Goal: Task Accomplishment & Management: Complete application form

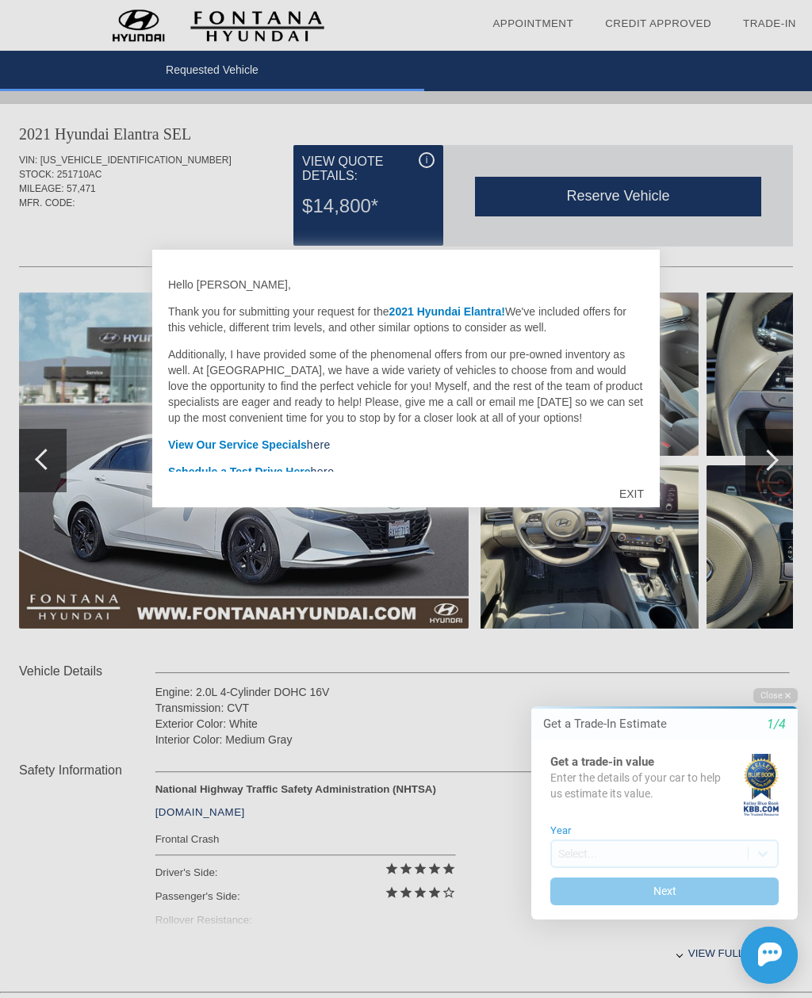
click at [636, 495] on div "EXIT" at bounding box center [631, 494] width 56 height 48
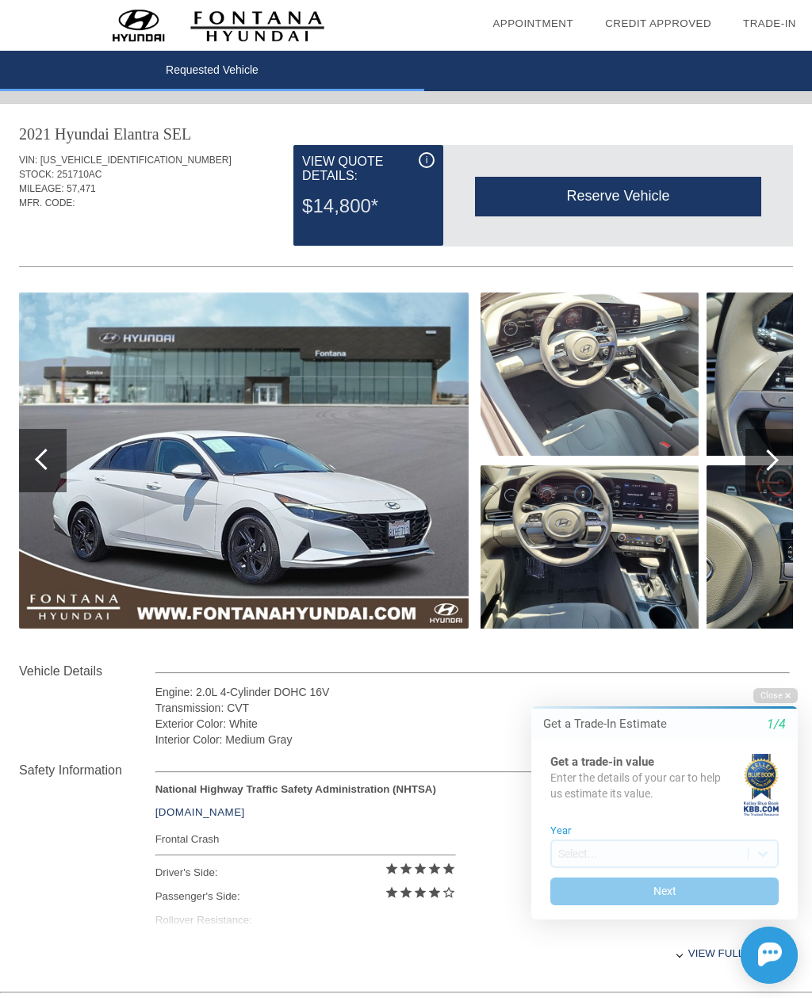
scroll to position [0, 2]
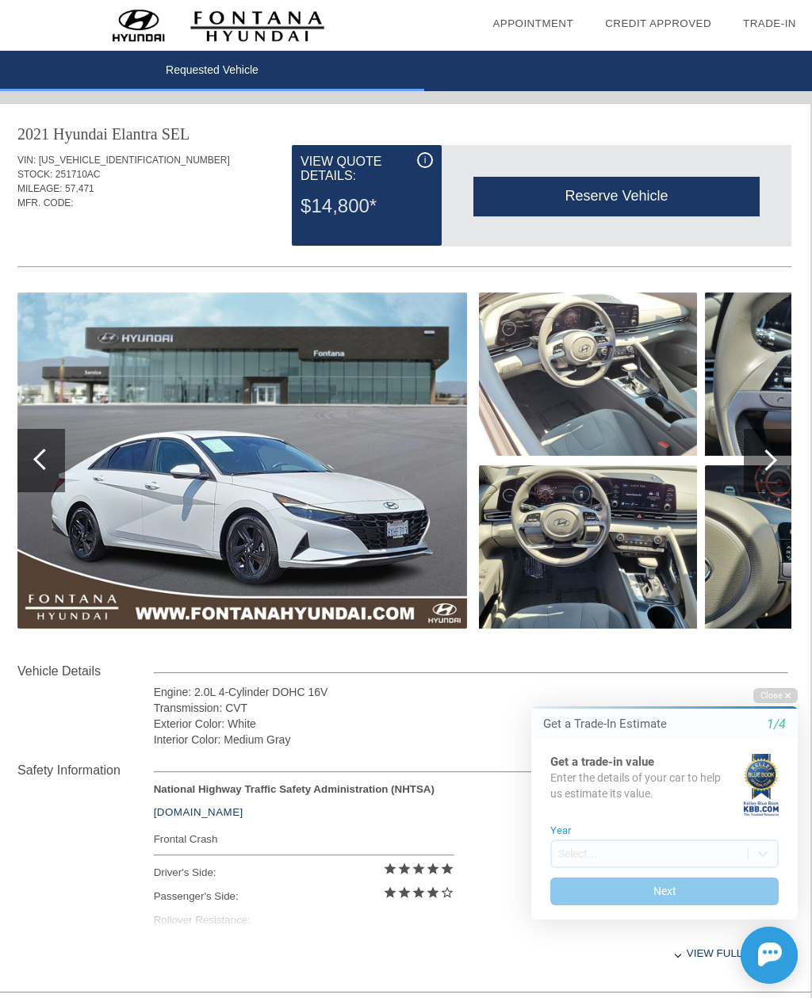
click at [767, 462] on div at bounding box center [765, 459] width 21 height 21
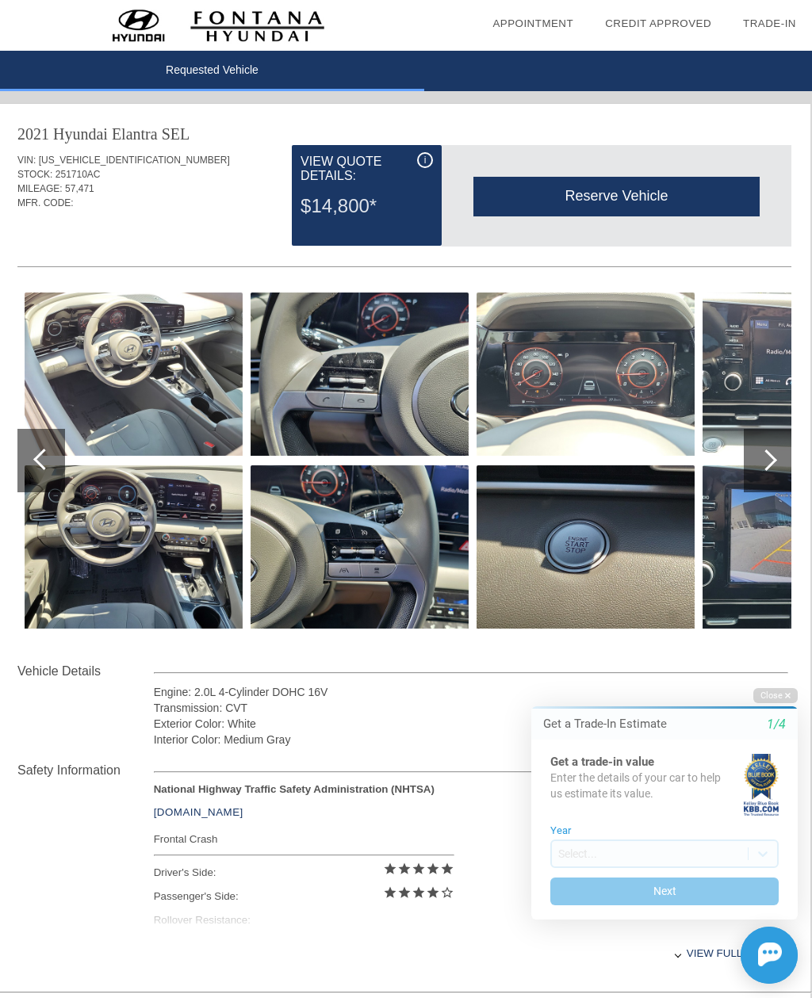
click at [763, 462] on div at bounding box center [765, 459] width 21 height 21
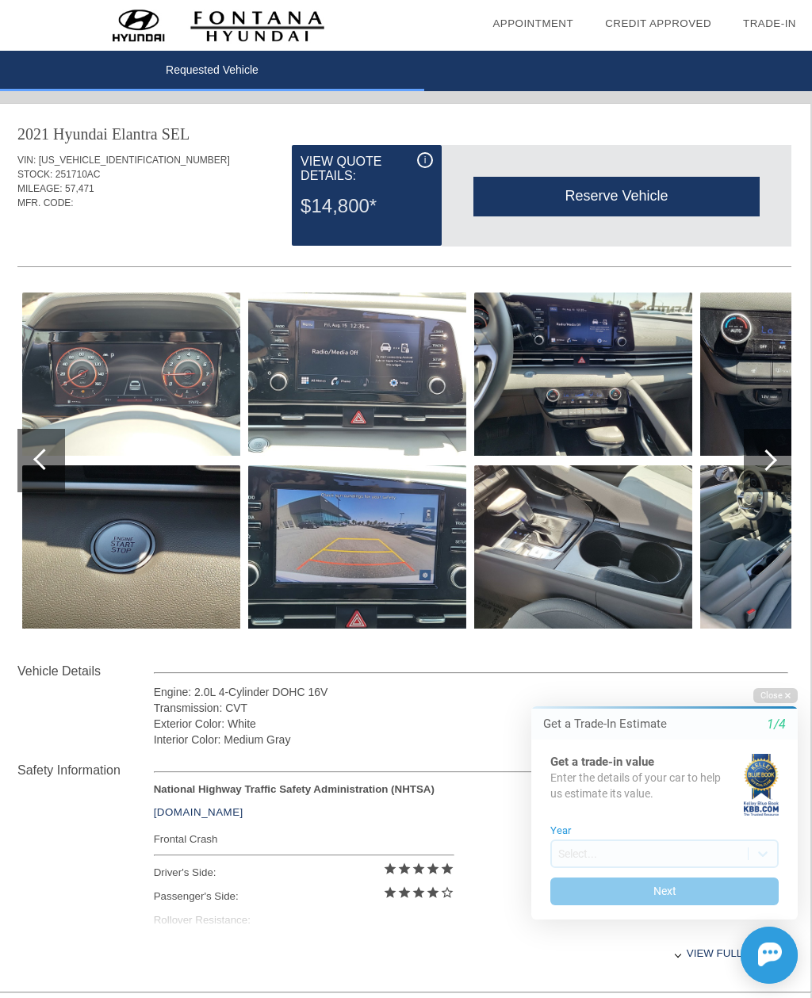
click at [759, 465] on div at bounding box center [768, 460] width 48 height 63
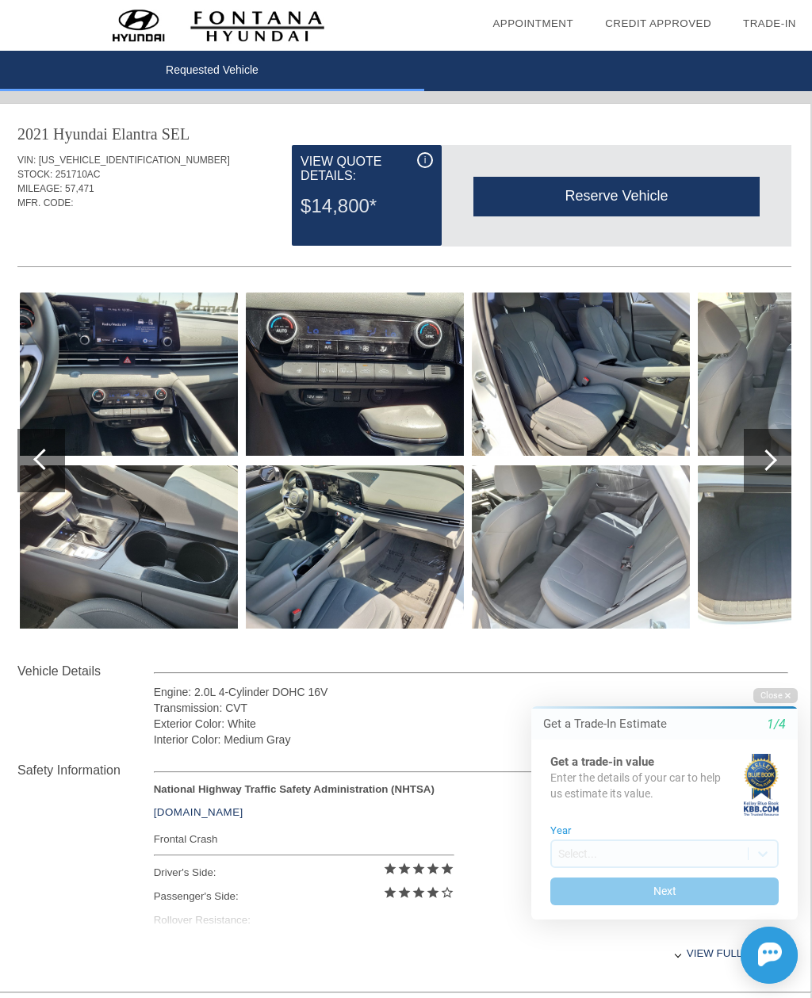
click at [752, 466] on div at bounding box center [768, 460] width 48 height 63
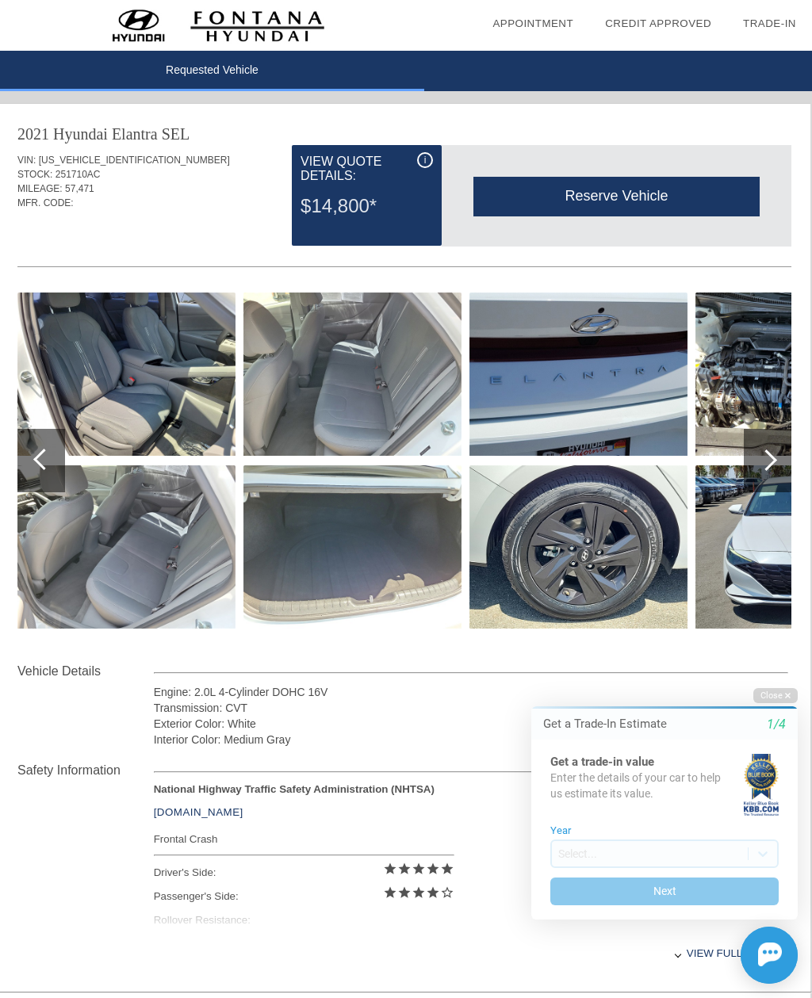
click at [748, 470] on div at bounding box center [768, 460] width 48 height 63
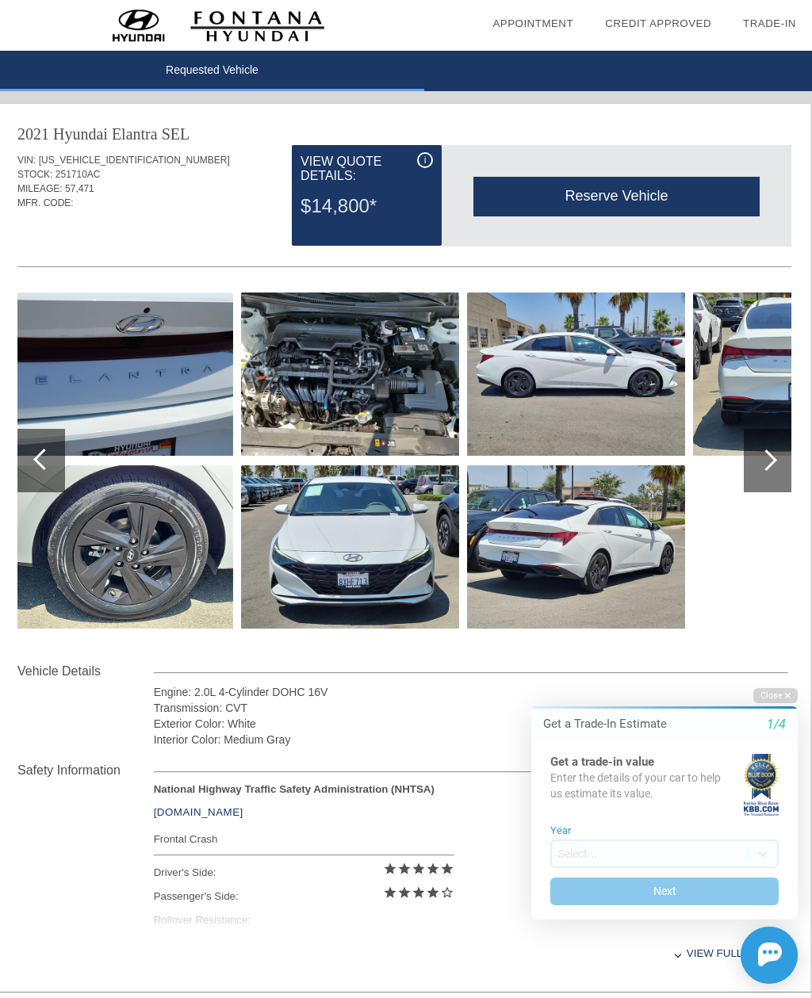
click at [753, 470] on div at bounding box center [768, 460] width 48 height 63
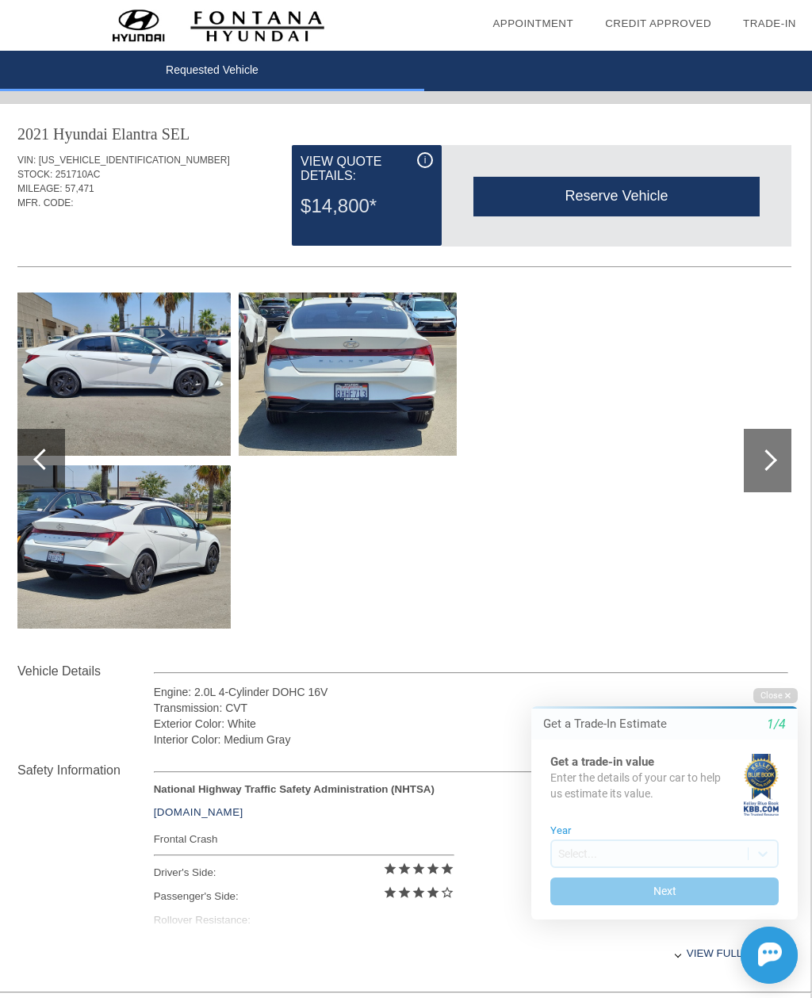
click at [750, 468] on div at bounding box center [768, 460] width 48 height 63
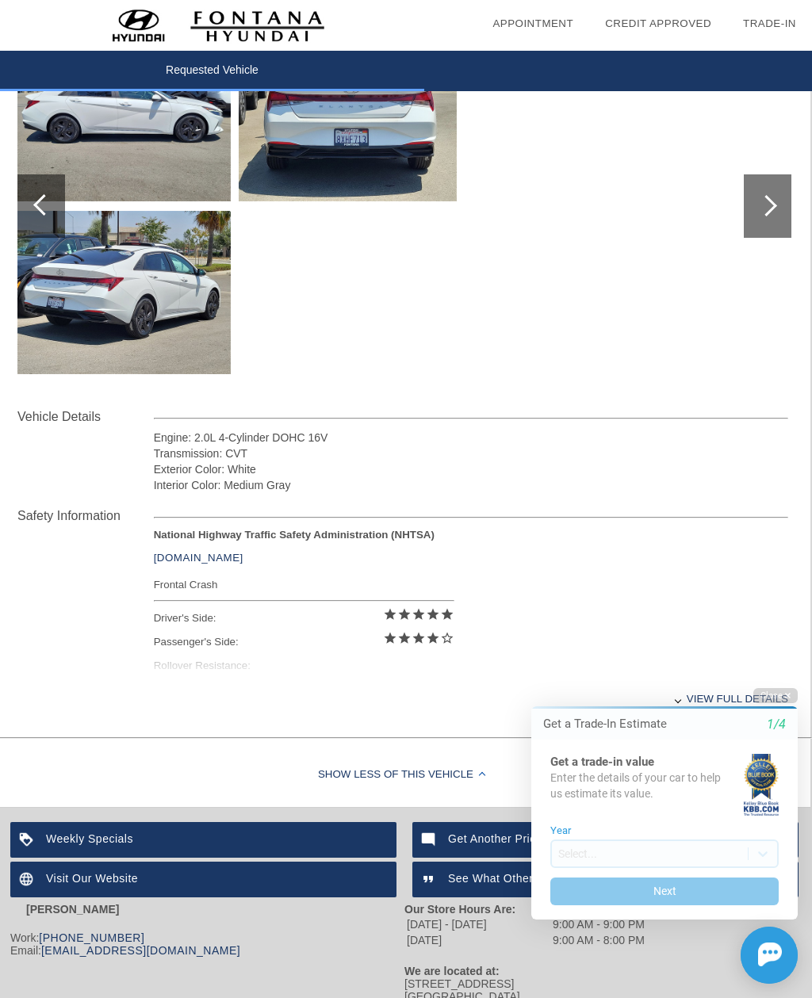
scroll to position [254, 2]
click at [702, 708] on div "View full details" at bounding box center [471, 699] width 634 height 39
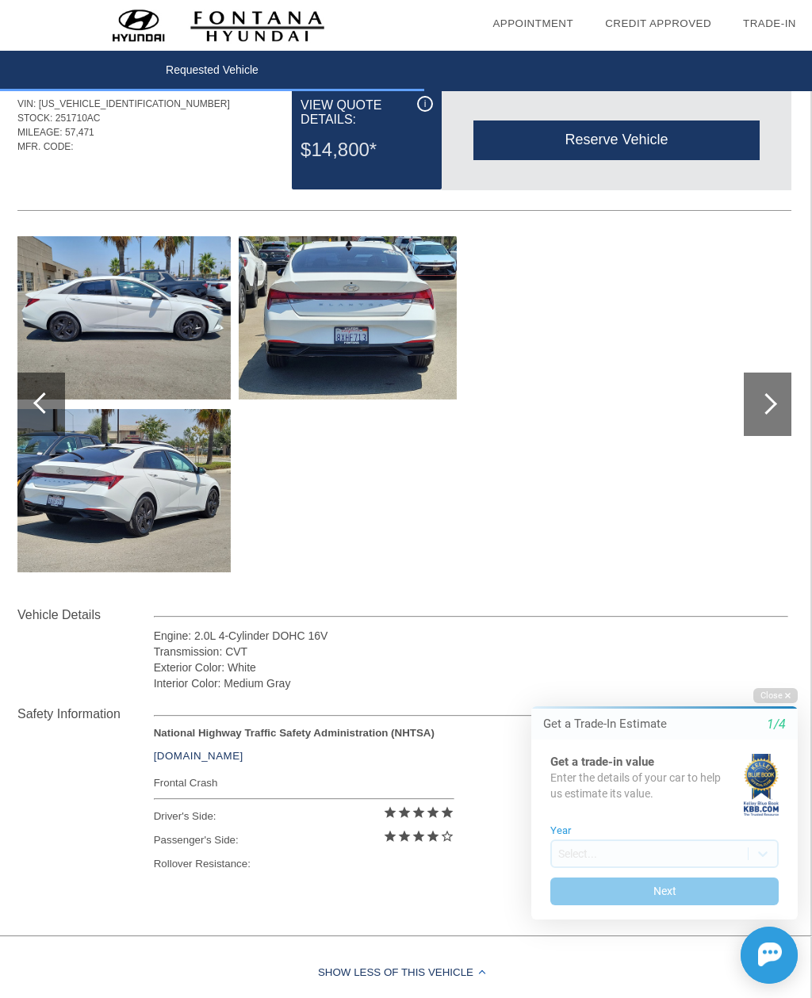
scroll to position [0, 2]
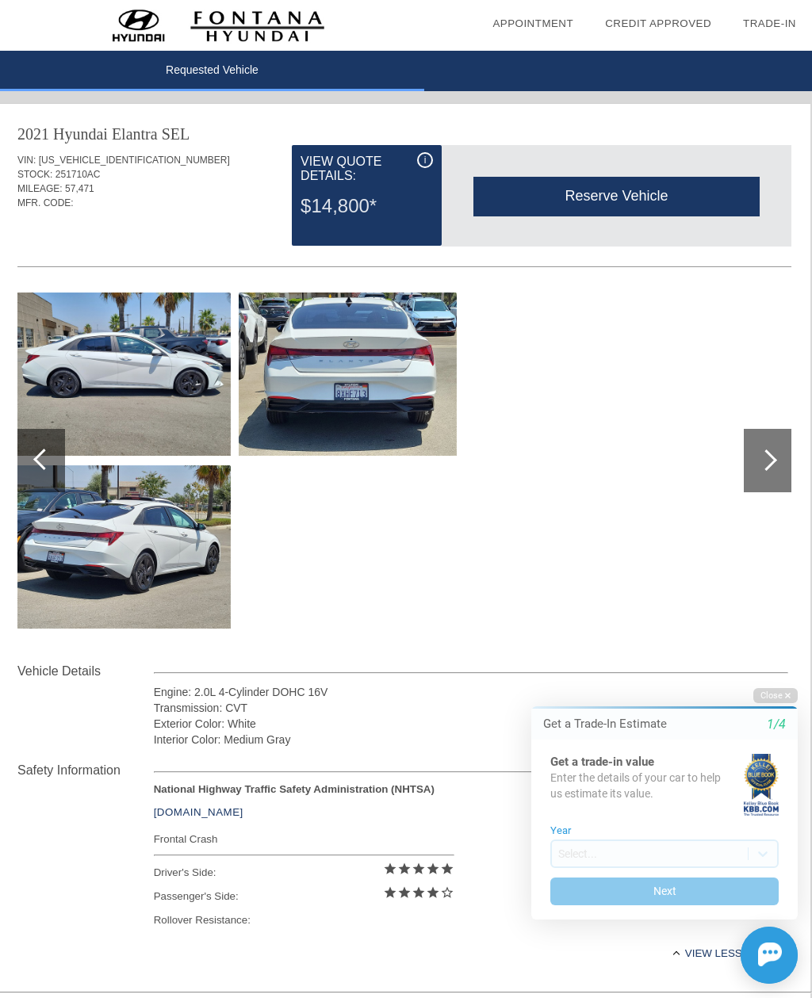
click at [21, 480] on div at bounding box center [41, 460] width 48 height 63
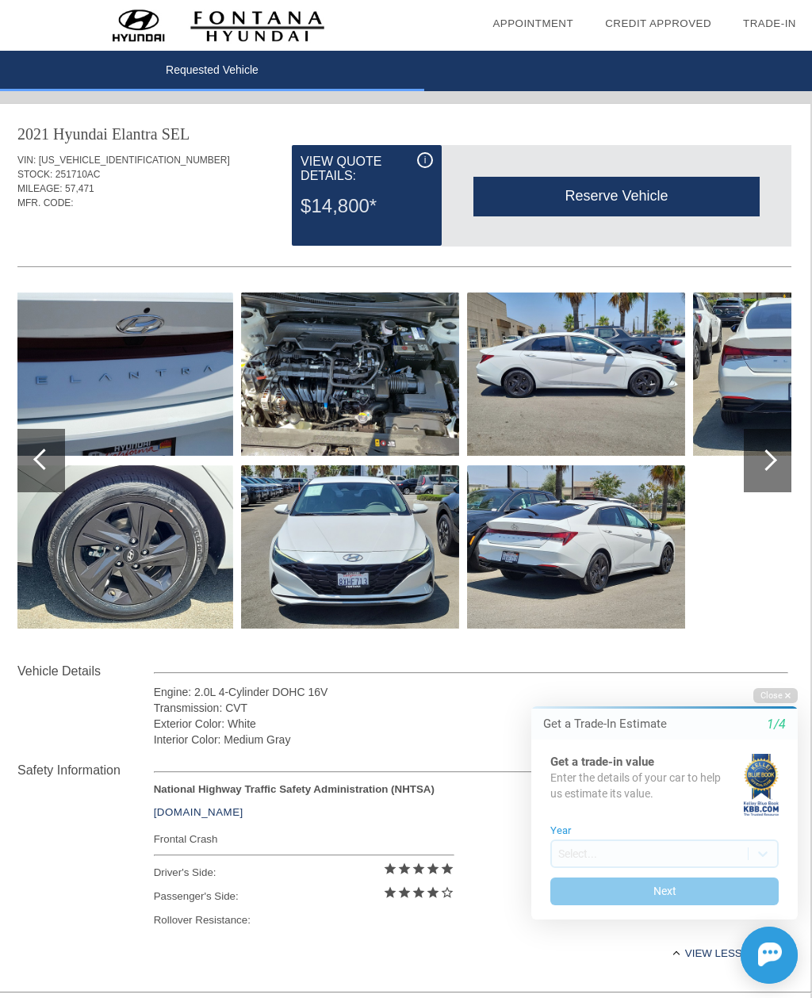
click at [17, 485] on div at bounding box center [41, 460] width 48 height 63
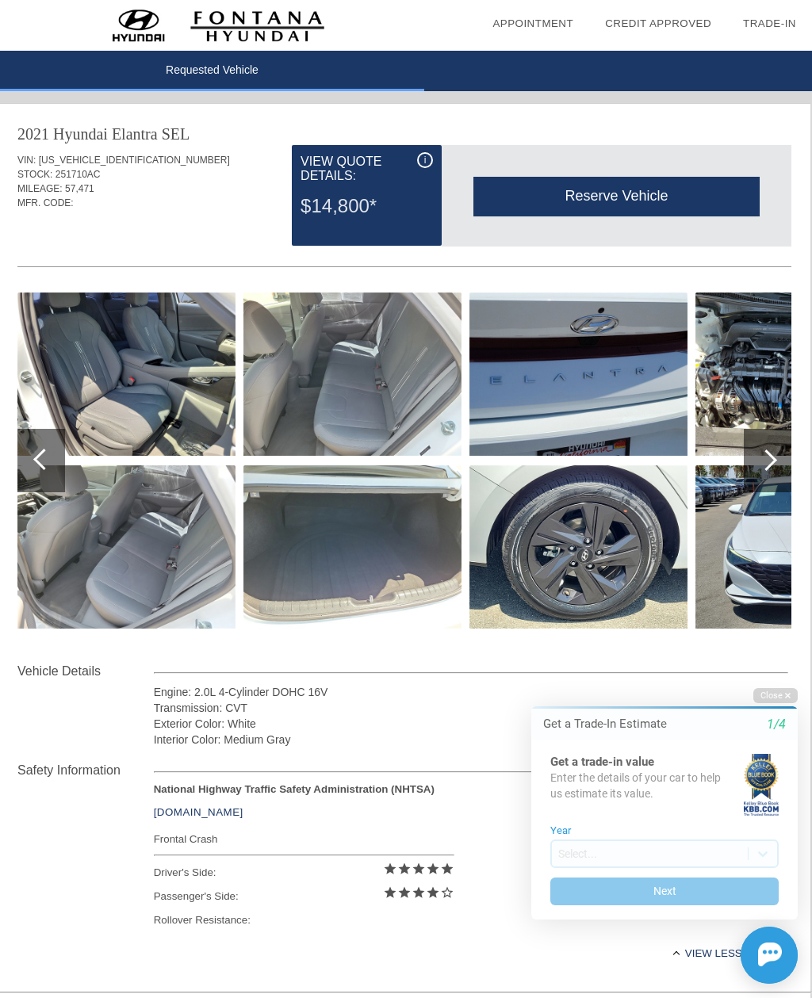
click at [20, 480] on div at bounding box center [41, 460] width 48 height 63
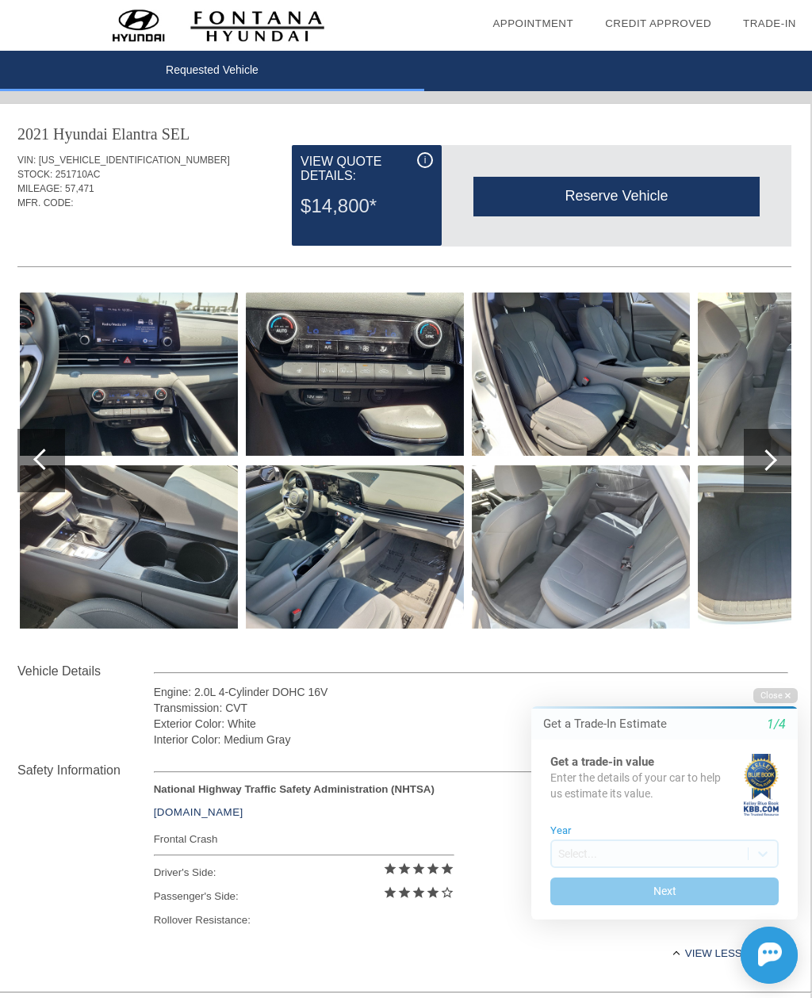
click at [22, 484] on div at bounding box center [41, 460] width 48 height 63
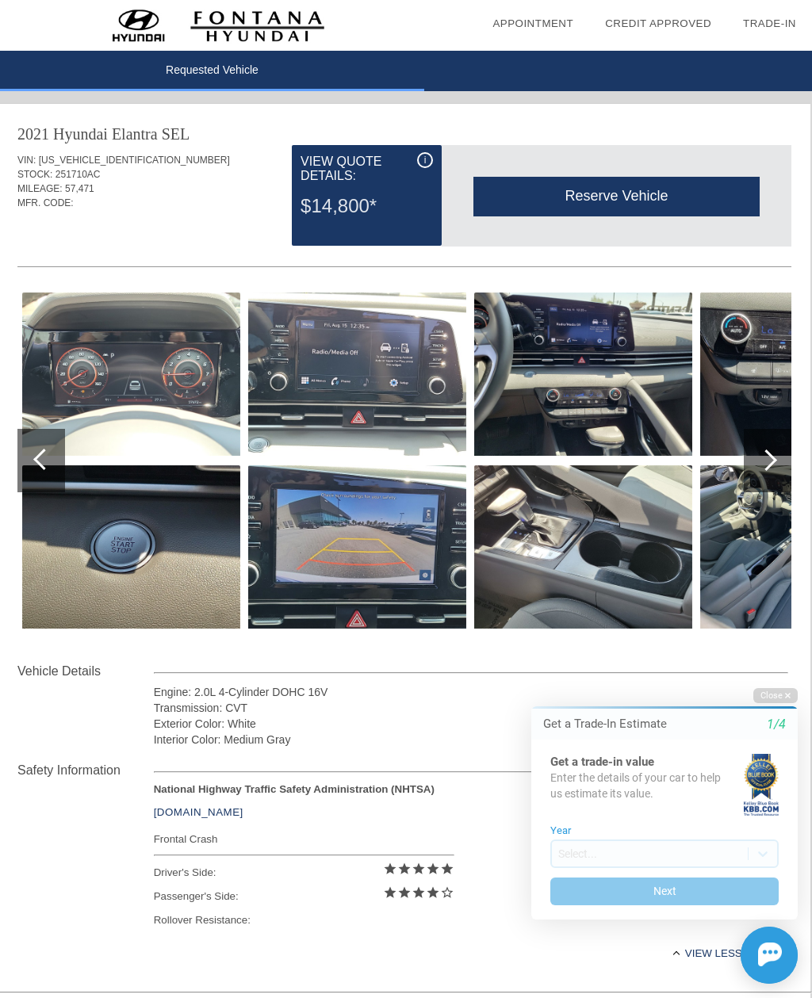
click at [25, 484] on div at bounding box center [41, 460] width 48 height 63
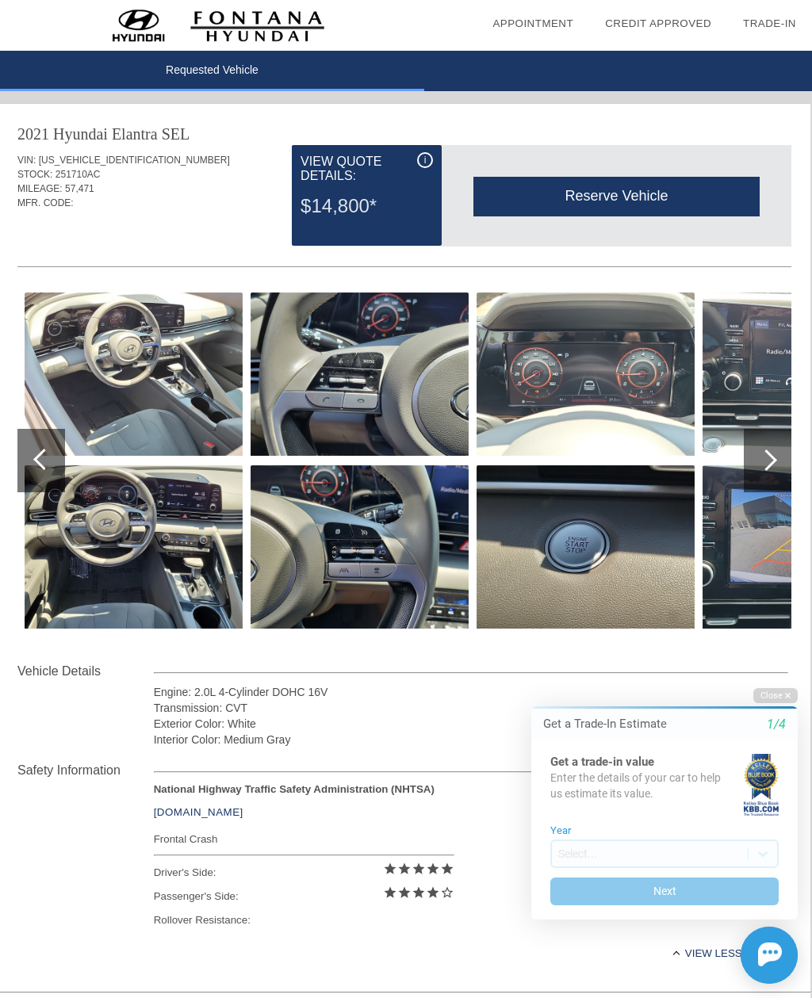
click at [31, 478] on div at bounding box center [41, 460] width 48 height 63
